Goal: Task Accomplishment & Management: Complete application form

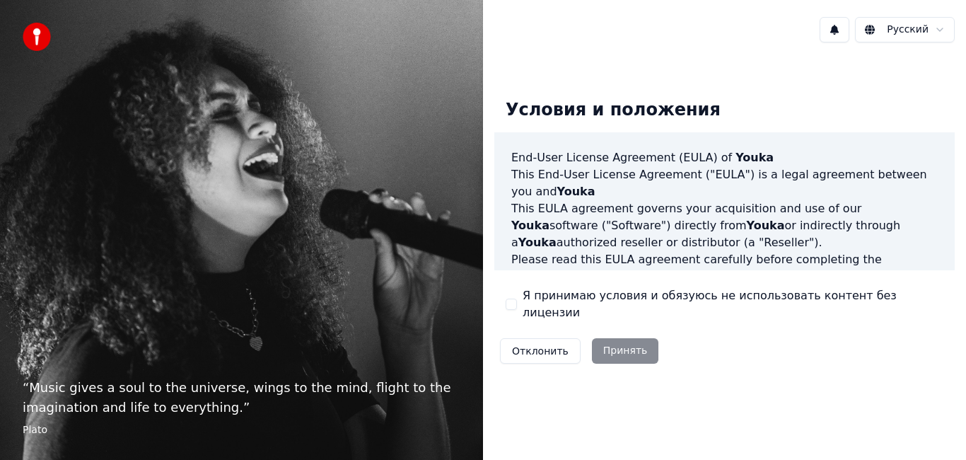
click at [509, 303] on button "Я принимаю условия и обязуюсь не использовать контент без лицензии" at bounding box center [510, 303] width 11 height 11
click at [602, 343] on button "Принять" at bounding box center [625, 350] width 67 height 25
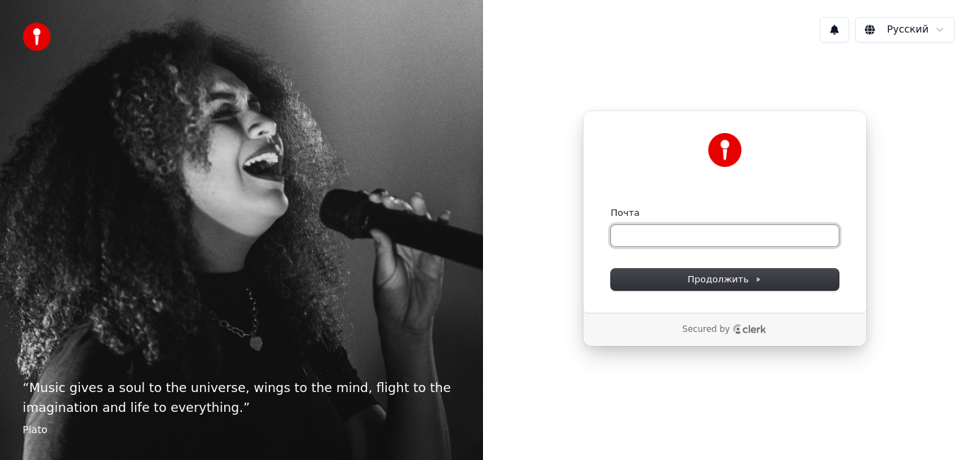
click at [713, 230] on input "Почта" at bounding box center [725, 235] width 228 height 21
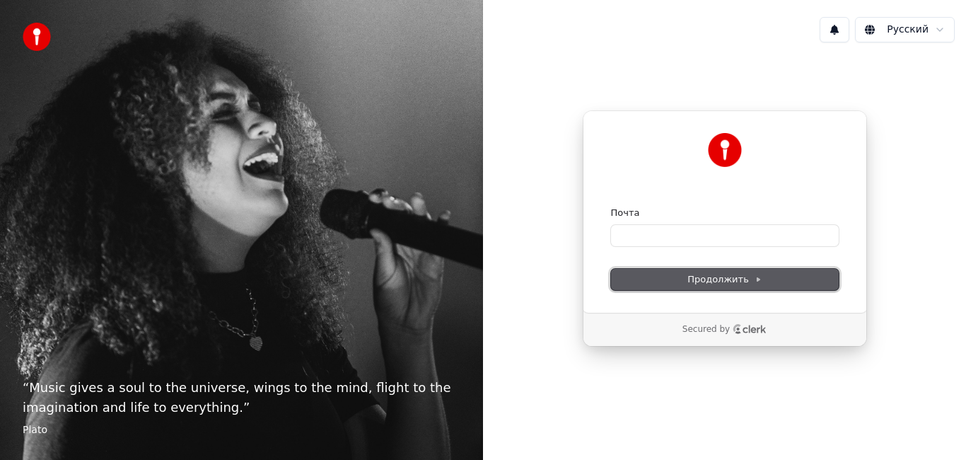
click at [723, 283] on span "Продолжить" at bounding box center [724, 279] width 74 height 13
click at [715, 266] on form "Почта Продолжить" at bounding box center [725, 247] width 228 height 83
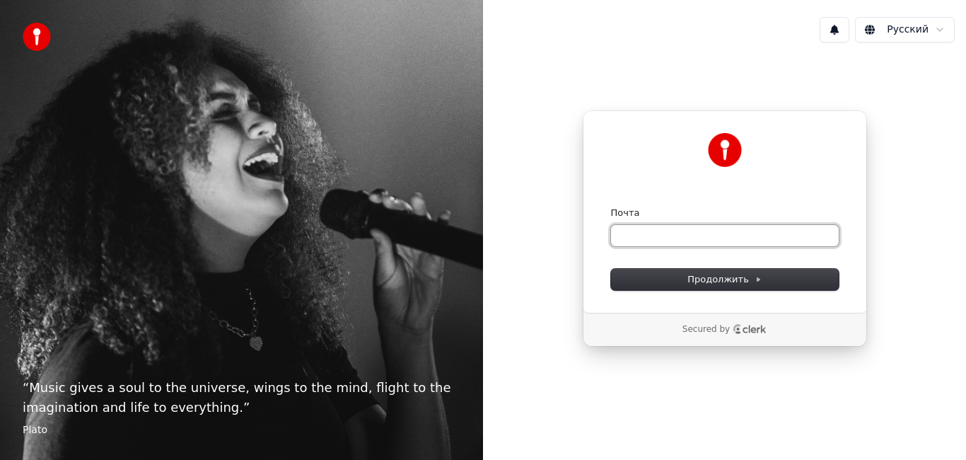
click at [656, 238] on input "Почта" at bounding box center [725, 235] width 228 height 21
click at [655, 238] on input "Почта" at bounding box center [725, 235] width 228 height 21
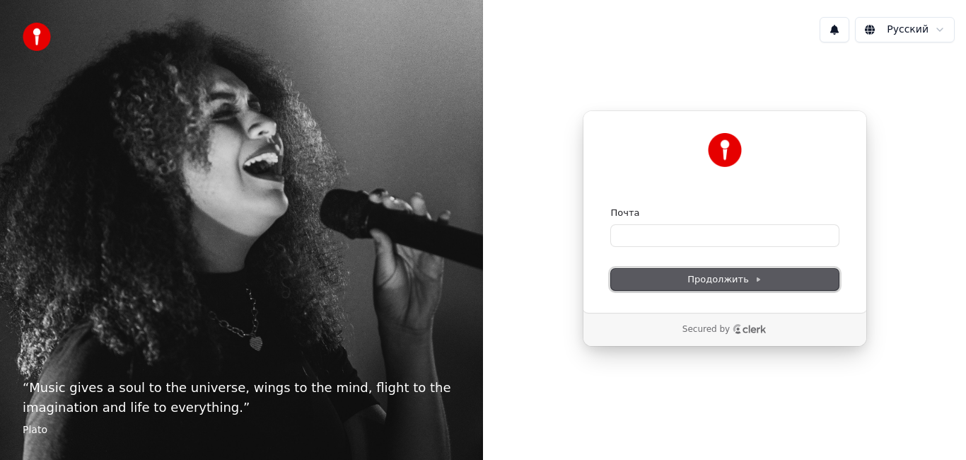
click at [727, 281] on span "Продолжить" at bounding box center [724, 279] width 74 height 13
click at [715, 336] on div "Secured by" at bounding box center [724, 329] width 283 height 34
